Goal: Task Accomplishment & Management: Manage account settings

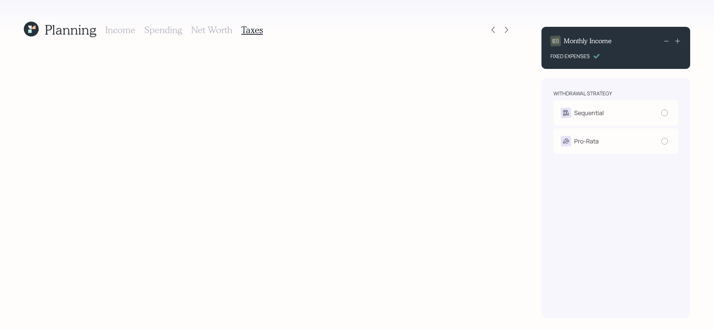
radio input "true"
